Goal: Task Accomplishment & Management: Use online tool/utility

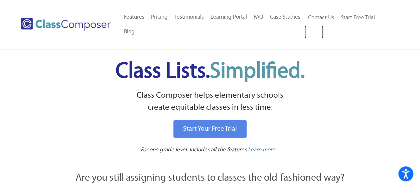
click at [309, 29] on link "Log In" at bounding box center [313, 31] width 19 height 13
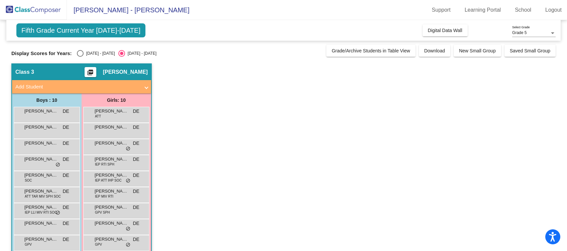
click at [442, 30] on span "Digital Data Wall" at bounding box center [445, 30] width 34 height 5
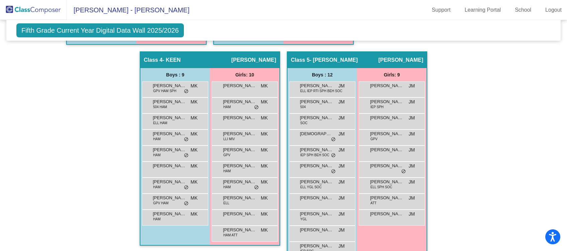
scroll to position [362, 0]
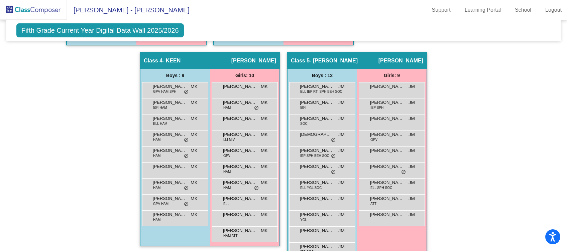
click at [310, 92] on span "ELL IEP RTI SPH BEH SOC" at bounding box center [321, 91] width 42 height 5
click at [315, 87] on span "Adam Cyrulik" at bounding box center [316, 86] width 33 height 7
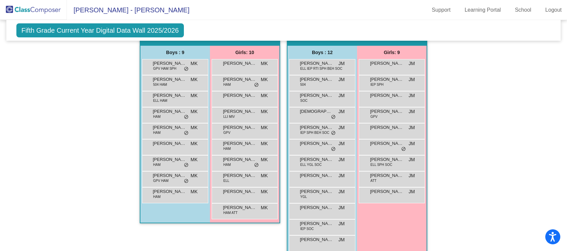
scroll to position [396, 0]
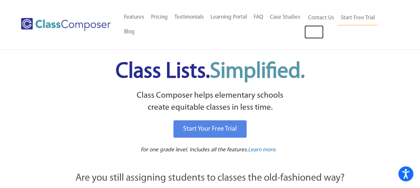
click at [315, 33] on link "Log In" at bounding box center [313, 31] width 19 height 13
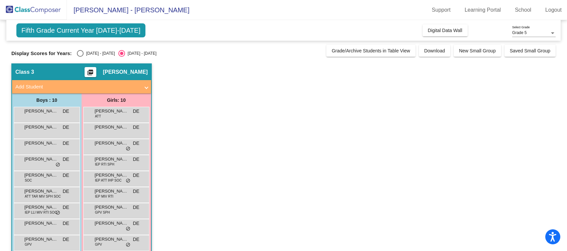
click at [434, 30] on span "Digital Data Wall" at bounding box center [445, 30] width 34 height 5
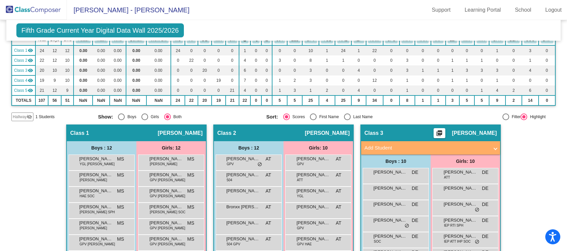
scroll to position [70, 0]
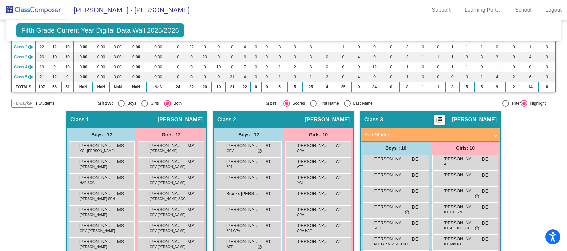
click at [216, 197] on div "Bronxx [PERSON_NAME] AT lock do_not_disturb_alt" at bounding box center [248, 197] width 64 height 14
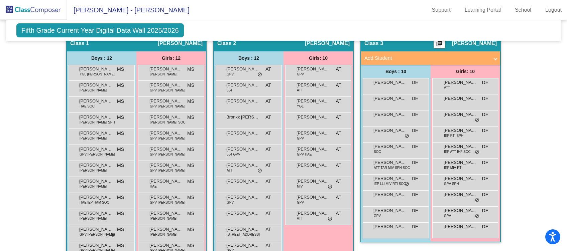
scroll to position [149, 0]
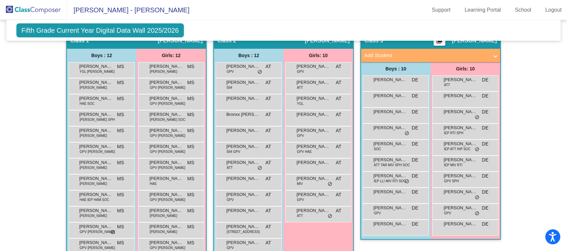
click at [487, 225] on div "[PERSON_NAME] DE lock do_not_disturb_alt" at bounding box center [465, 227] width 64 height 14
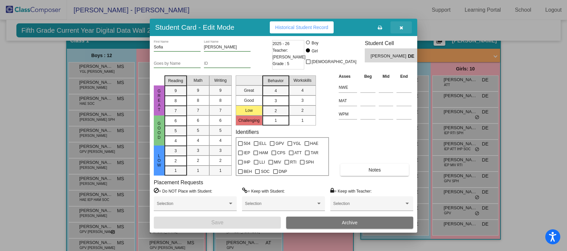
click at [400, 27] on icon "button" at bounding box center [401, 27] width 4 height 5
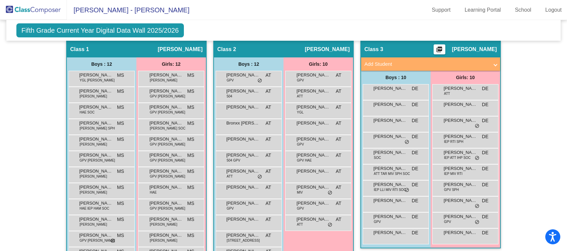
scroll to position [140, 0]
